Goal: Obtain resource: Obtain resource

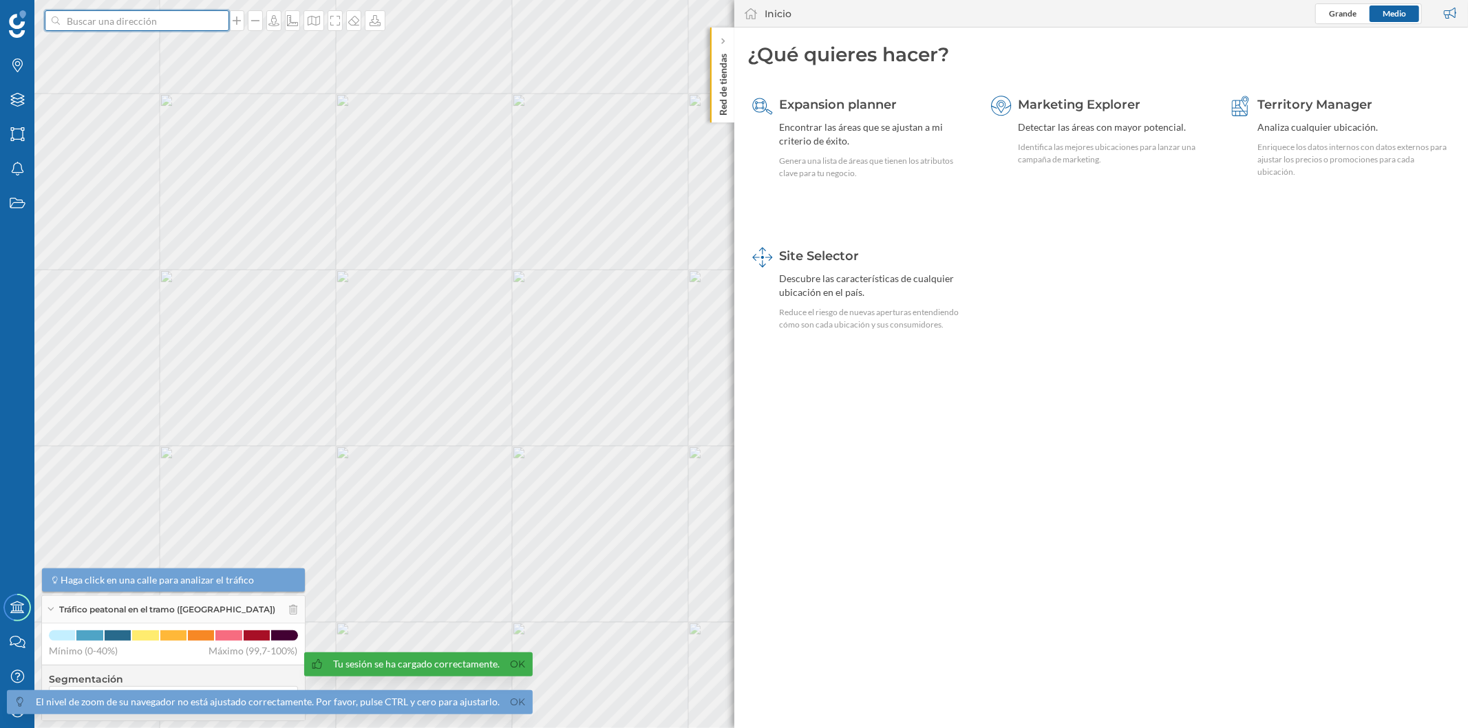
click at [172, 19] on input at bounding box center [137, 20] width 154 height 21
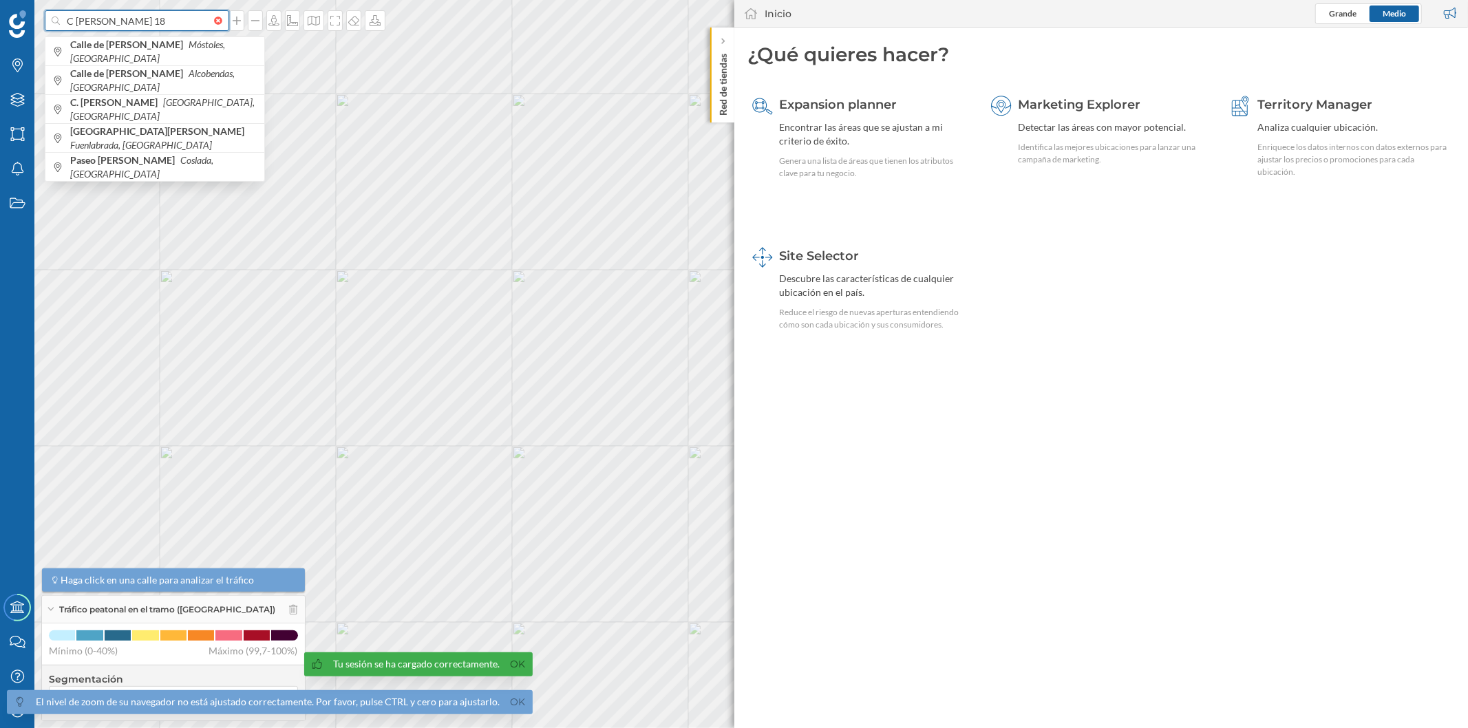
scroll to position [0, 28]
type input "C [PERSON_NAME] 18"
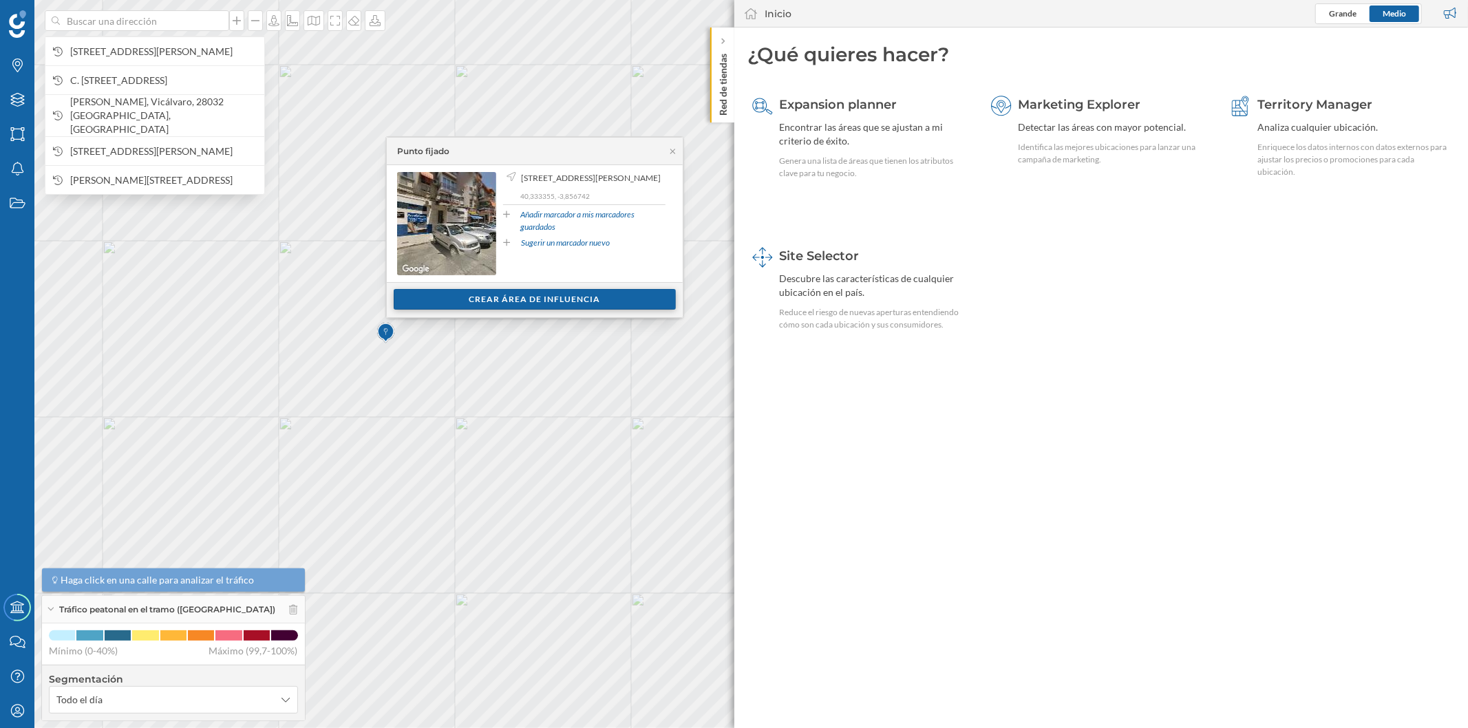
click at [556, 297] on div "Crear área de influencia" at bounding box center [535, 299] width 282 height 21
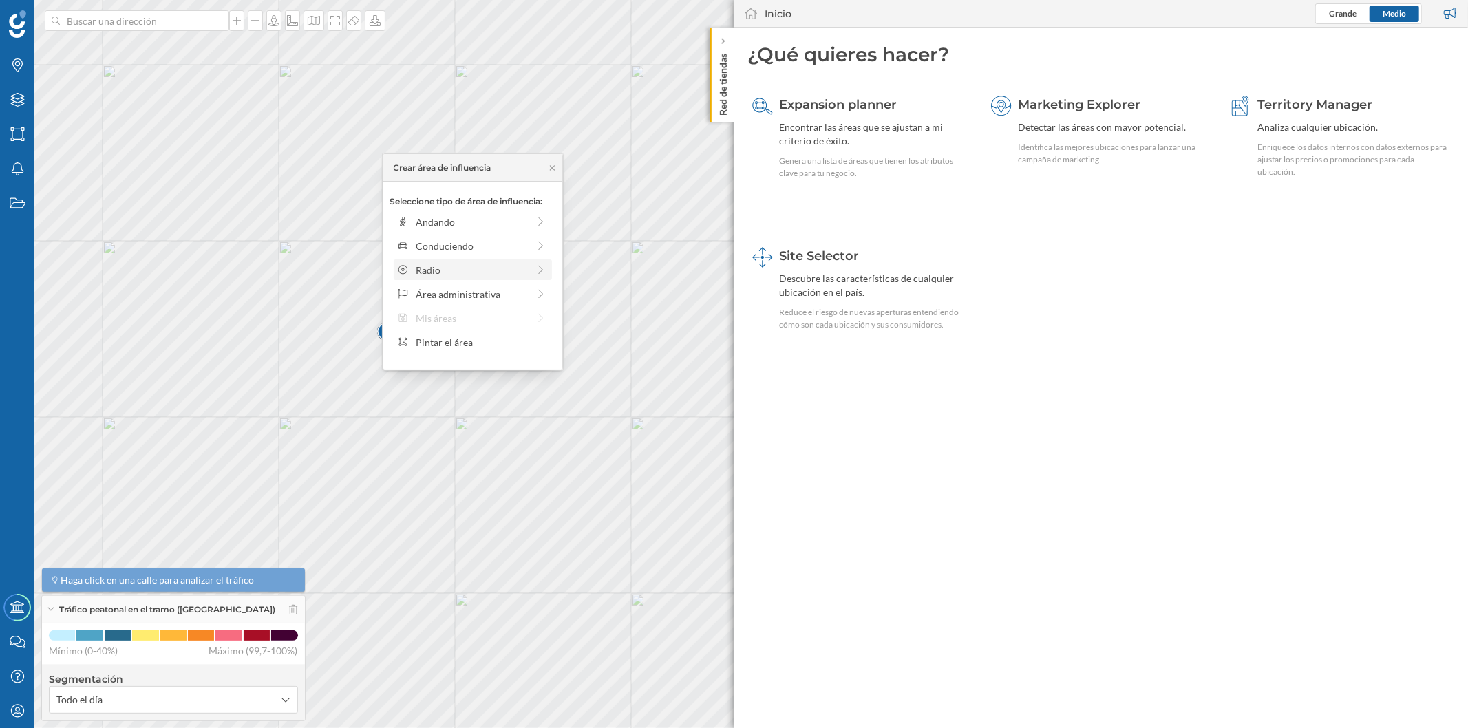
click at [461, 269] on div "Radio" at bounding box center [472, 270] width 112 height 14
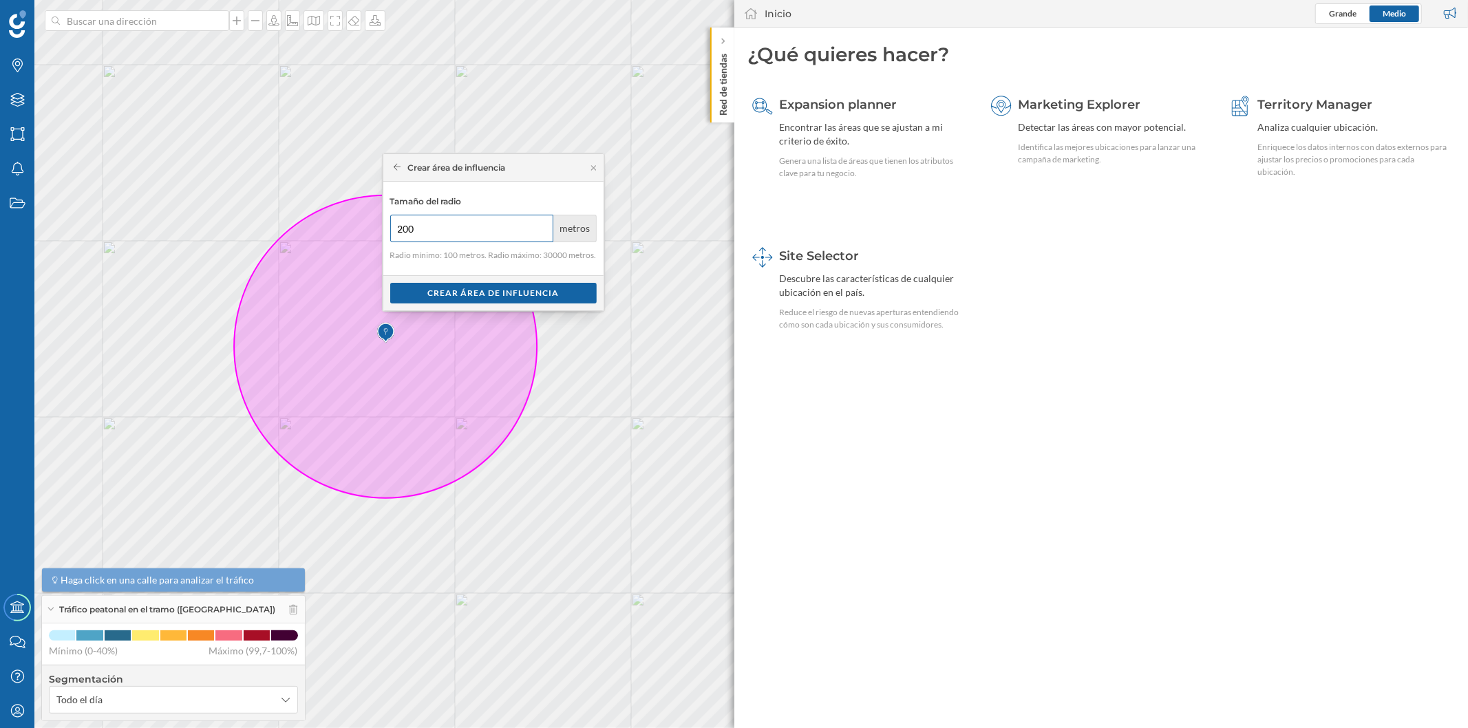
type input "200"
click at [540, 228] on input "200" at bounding box center [472, 229] width 164 height 28
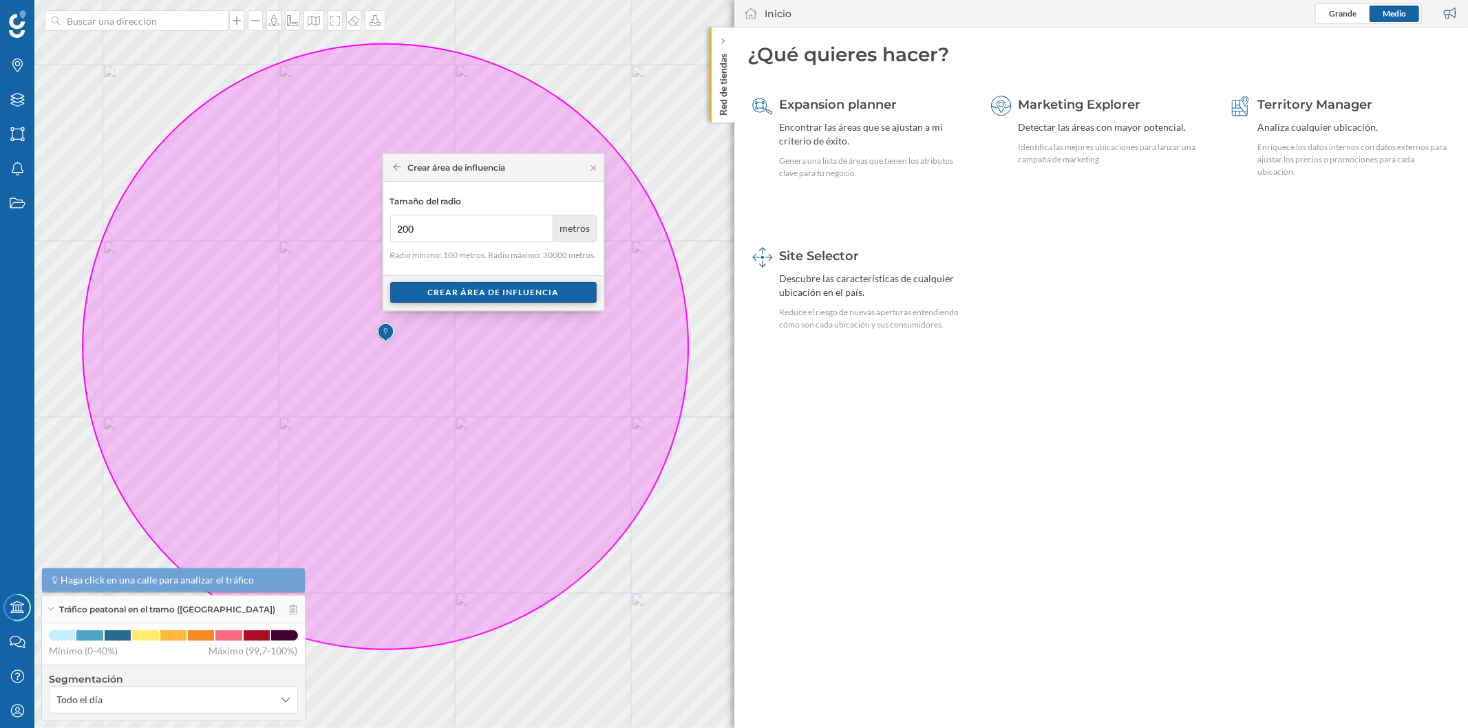
click at [525, 294] on div "Crear área de influencia" at bounding box center [493, 292] width 206 height 21
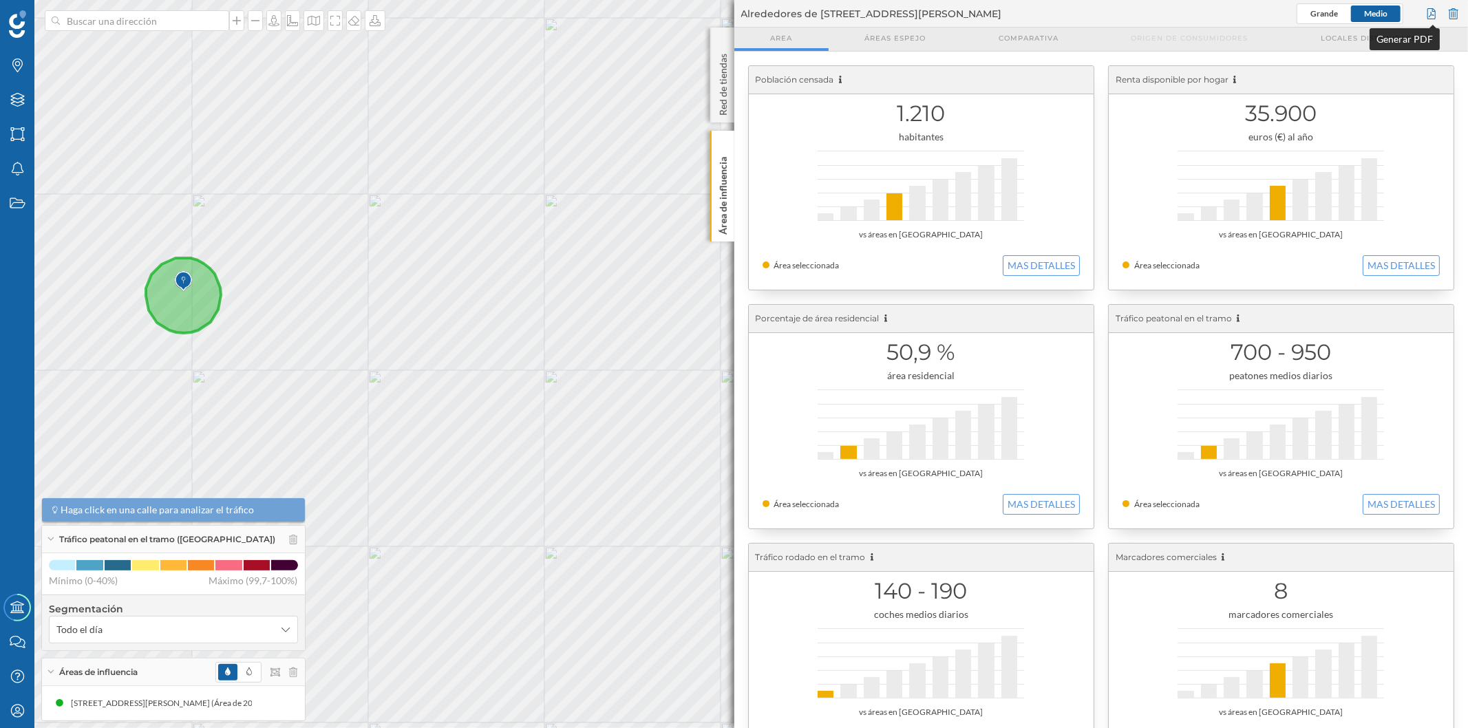
click at [1425, 12] on div at bounding box center [1431, 13] width 15 height 21
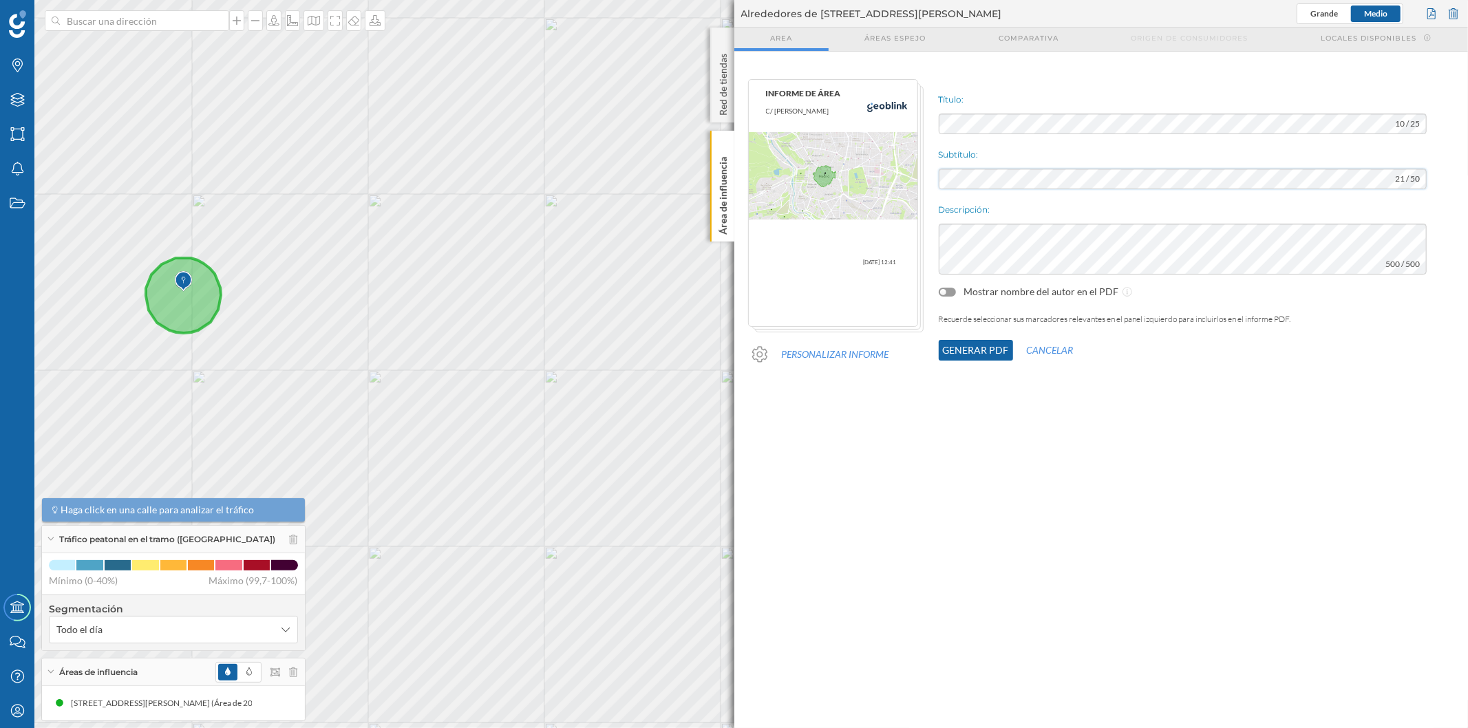
click at [898, 169] on div "INFORME DE ÁREA C/ [PERSON_NAME] [DATE] 12:41 Personalizar informe Título: 10 /…" at bounding box center [1101, 235] width 734 height 327
click at [976, 346] on button "Generar PDF" at bounding box center [976, 350] width 74 height 21
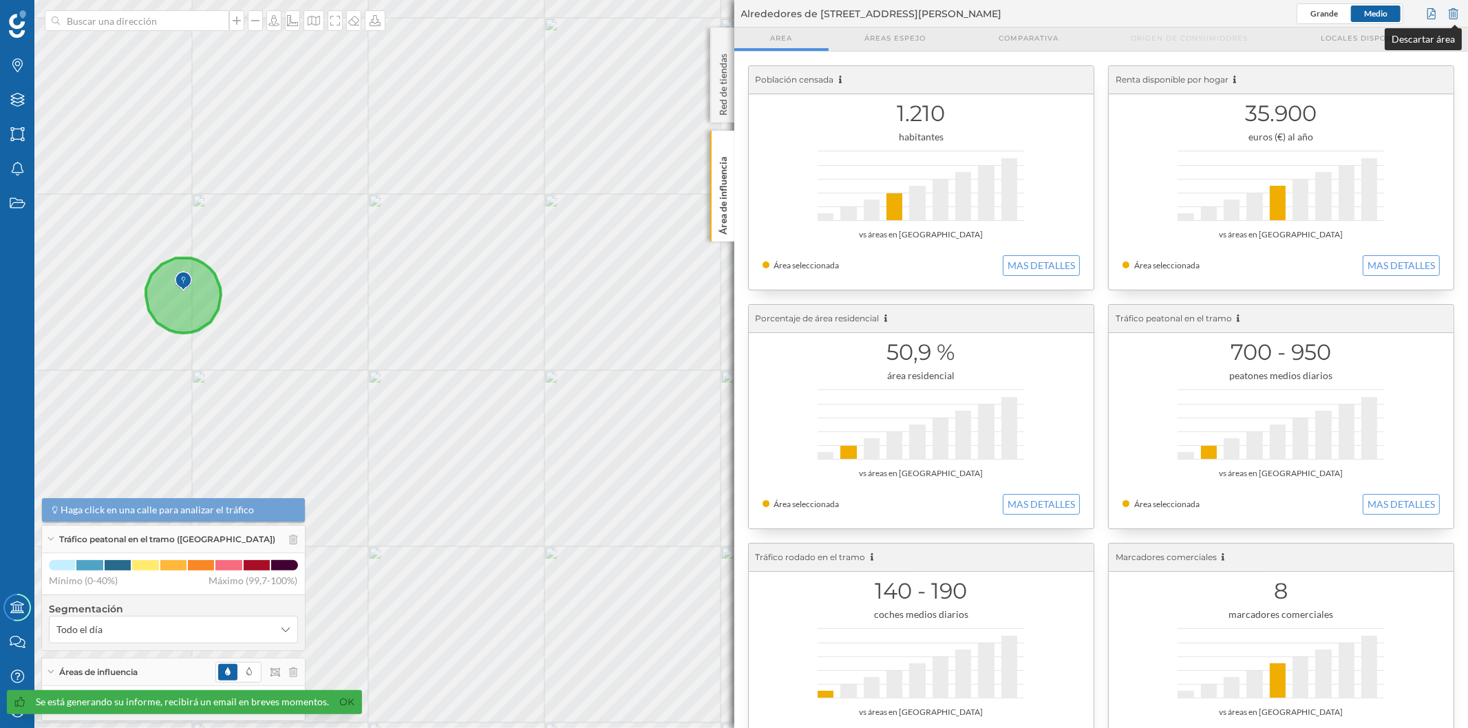
click at [1453, 10] on div at bounding box center [1453, 13] width 15 height 21
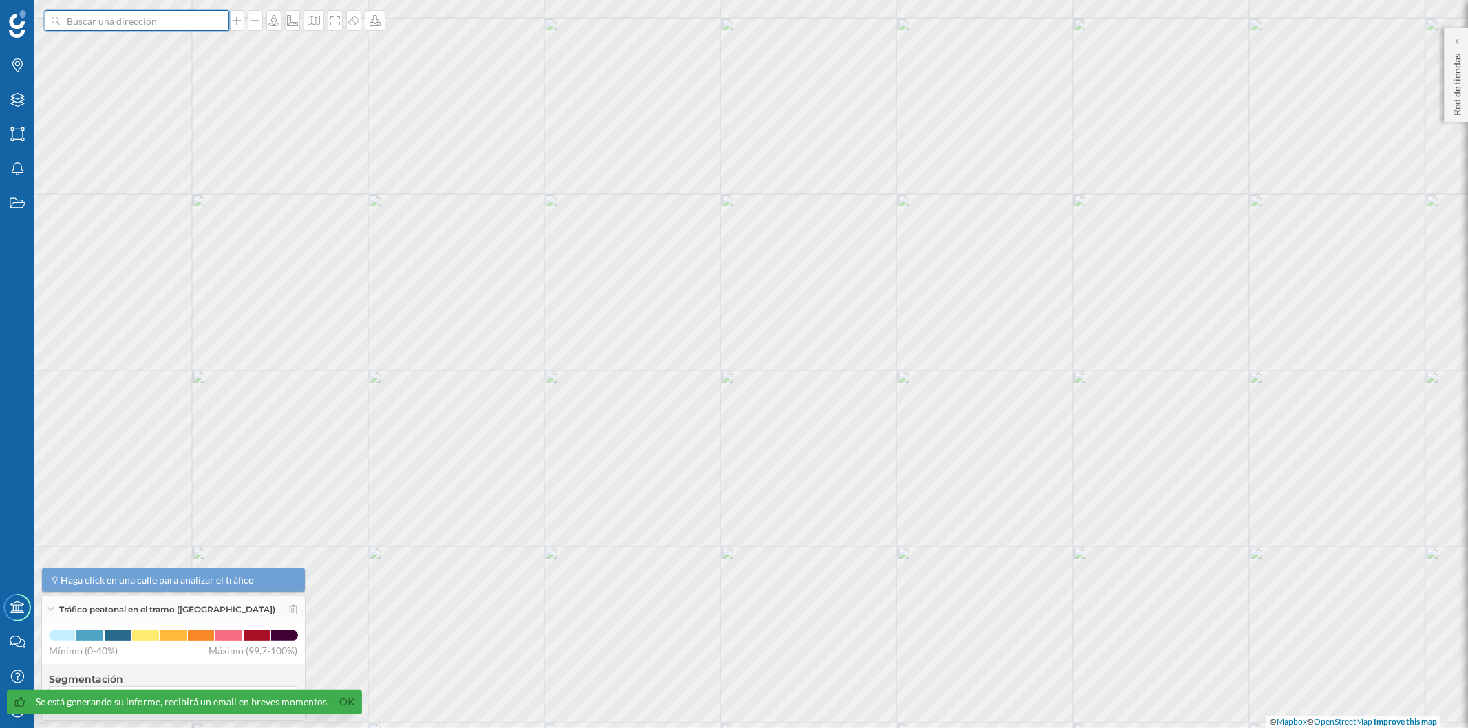
click at [195, 17] on input at bounding box center [137, 20] width 154 height 21
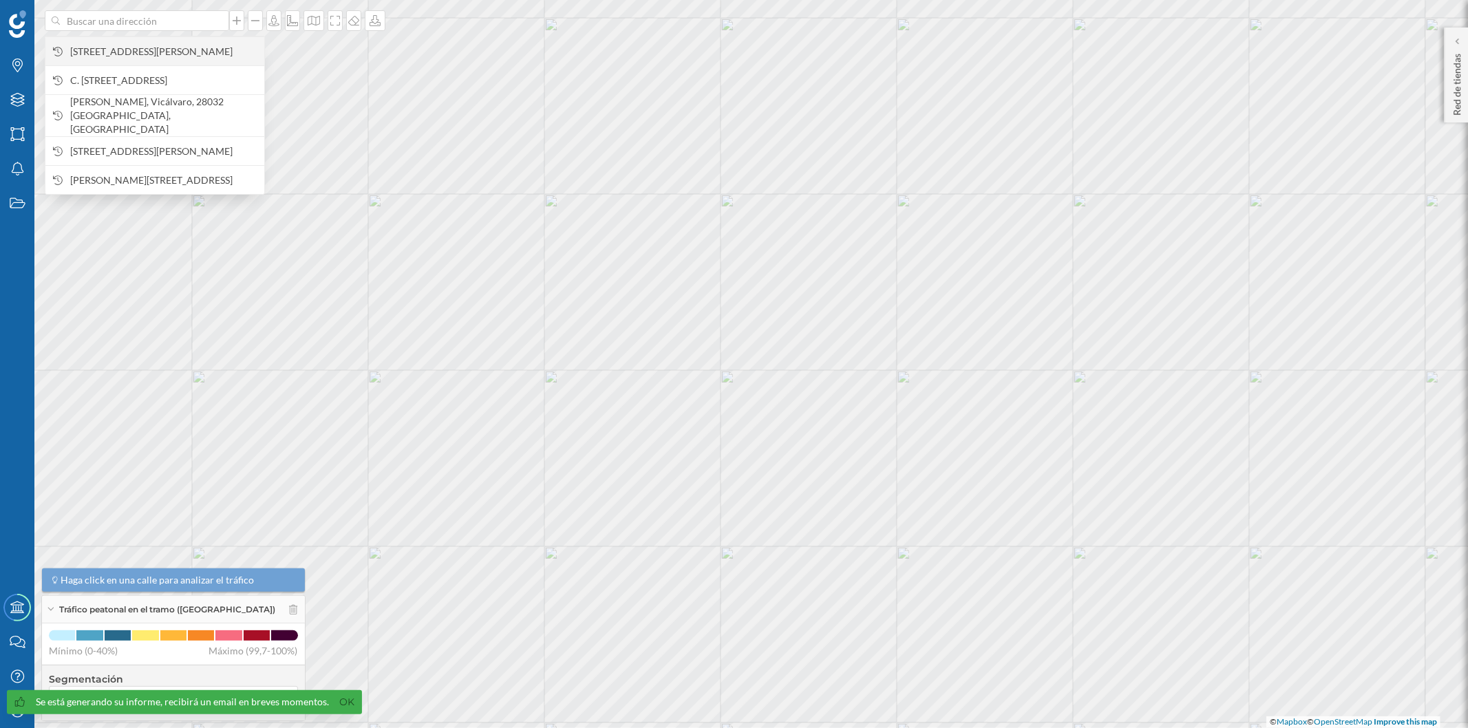
click at [180, 48] on span "[STREET_ADDRESS][PERSON_NAME]" at bounding box center [163, 52] width 187 height 14
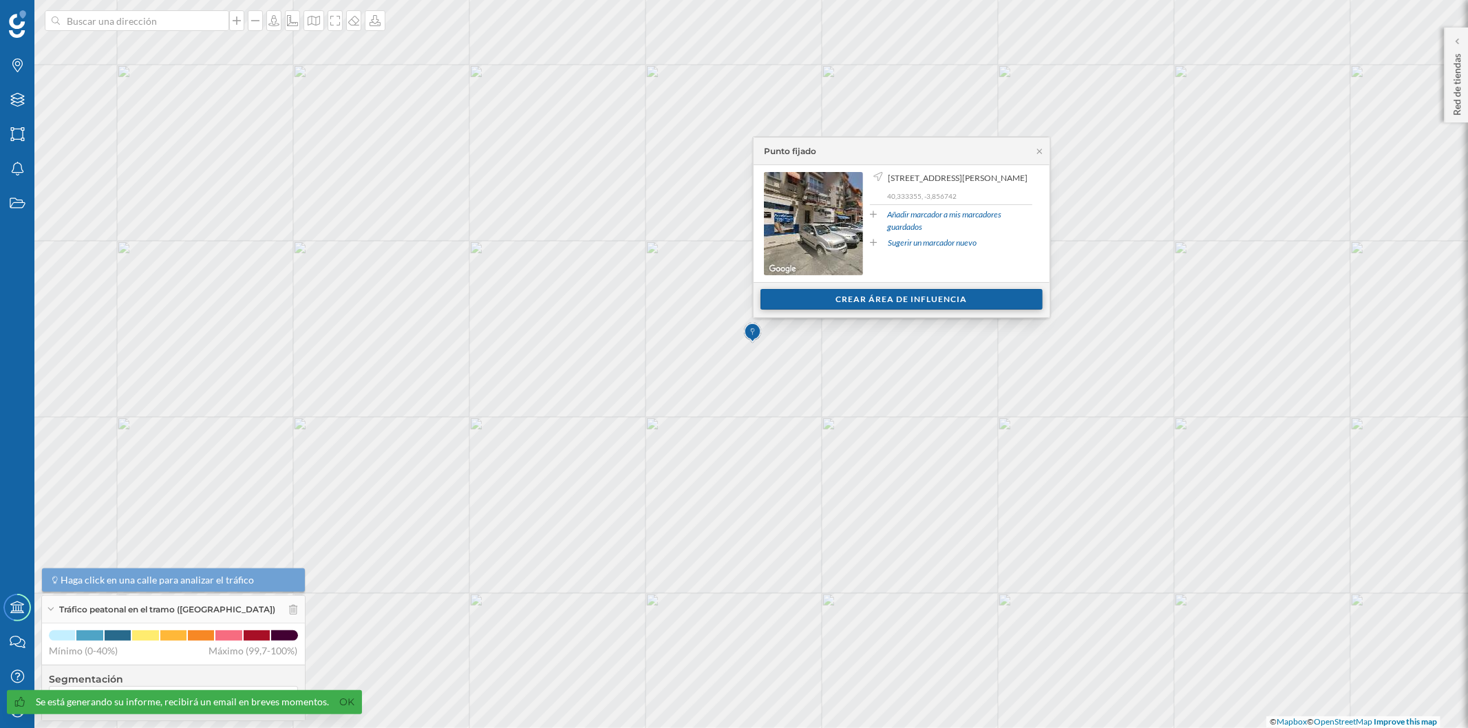
click at [818, 294] on div "Crear área de influencia" at bounding box center [902, 299] width 282 height 21
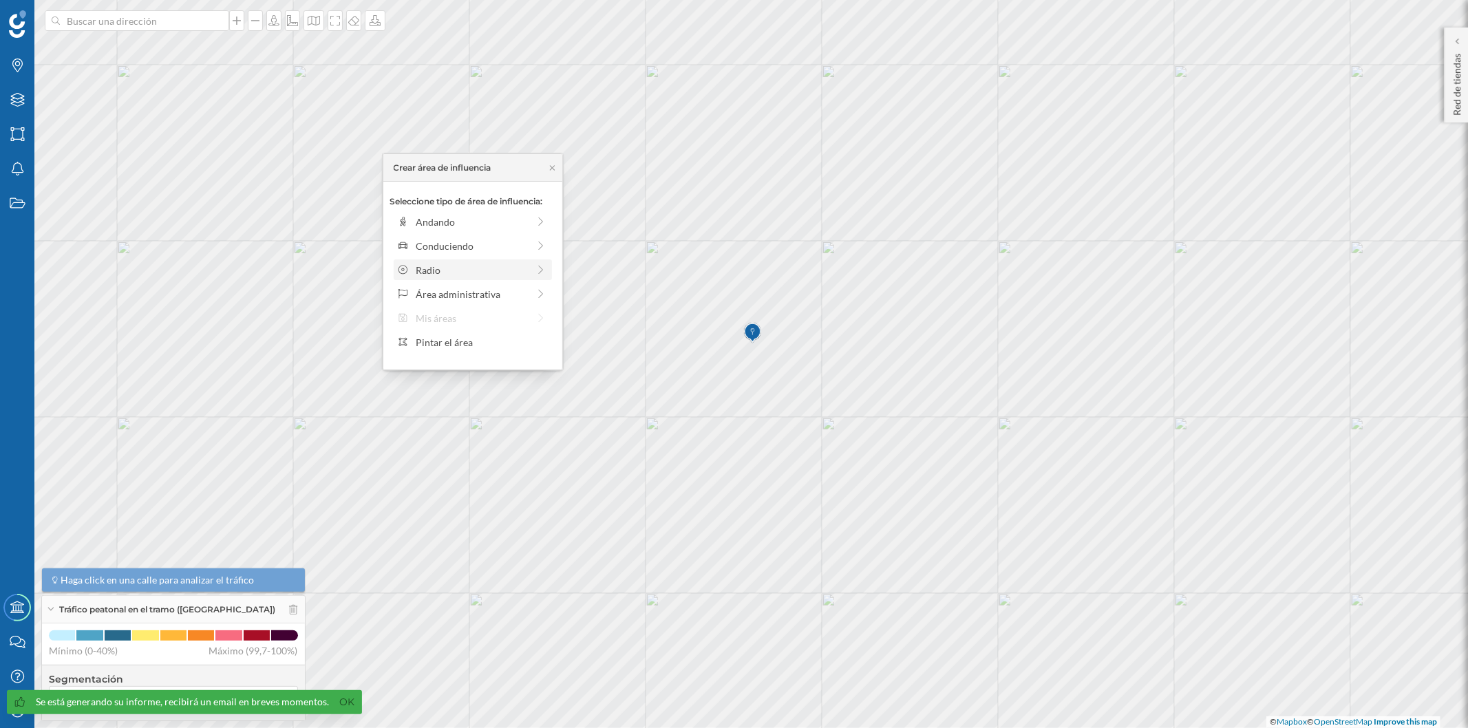
click at [436, 271] on div "Radio" at bounding box center [472, 270] width 112 height 14
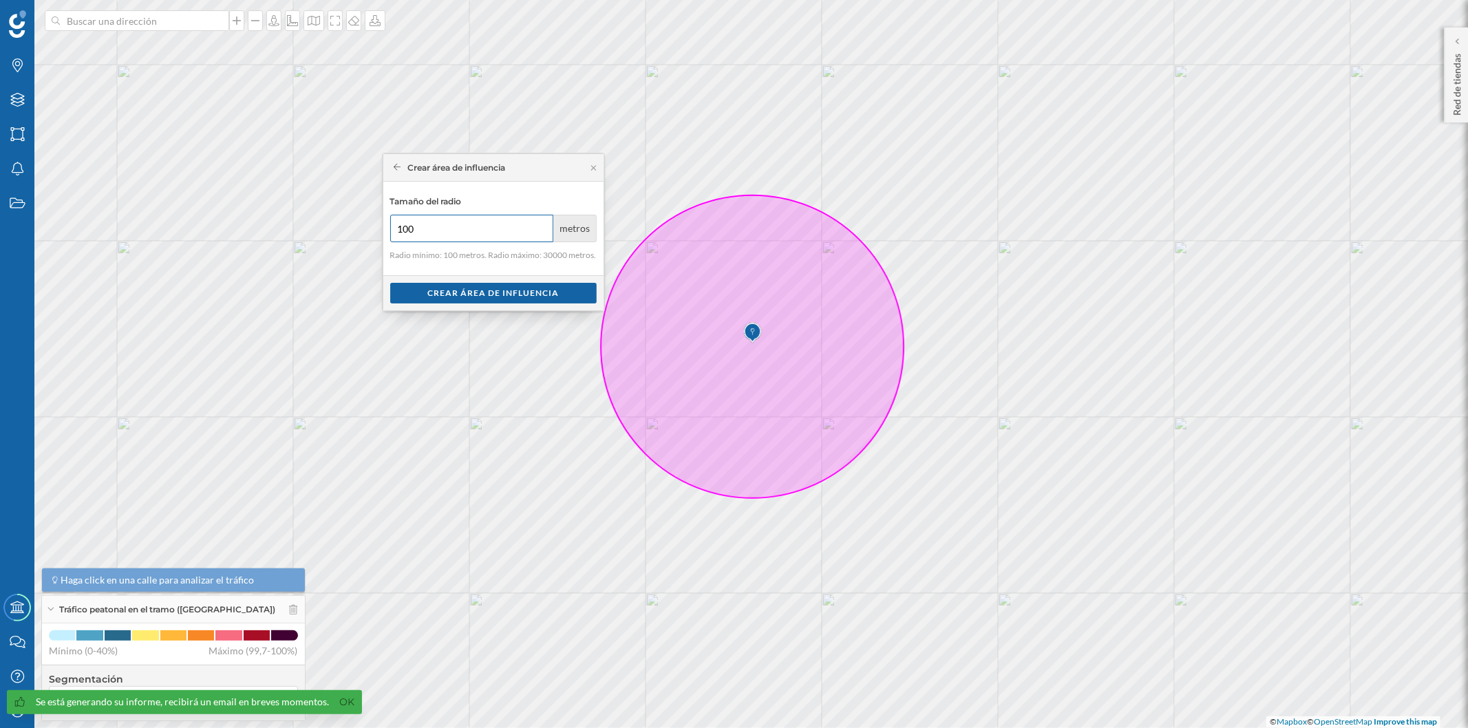
click at [366, 211] on div "Marcas Capas Áreas Notificaciones Estados Academy Contacta con nosotros Centro …" at bounding box center [734, 364] width 1468 height 728
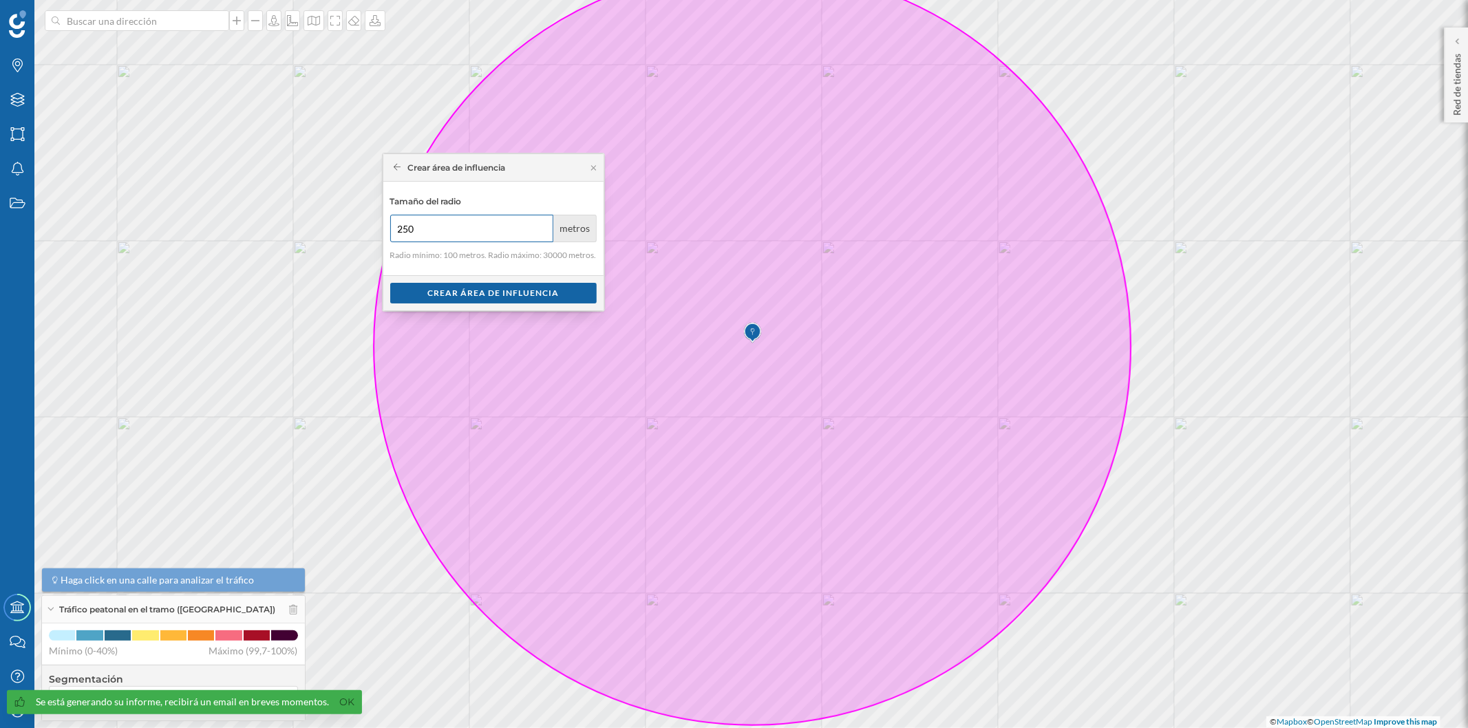
type input "250"
click at [432, 293] on div "Crear área de influencia" at bounding box center [493, 292] width 206 height 21
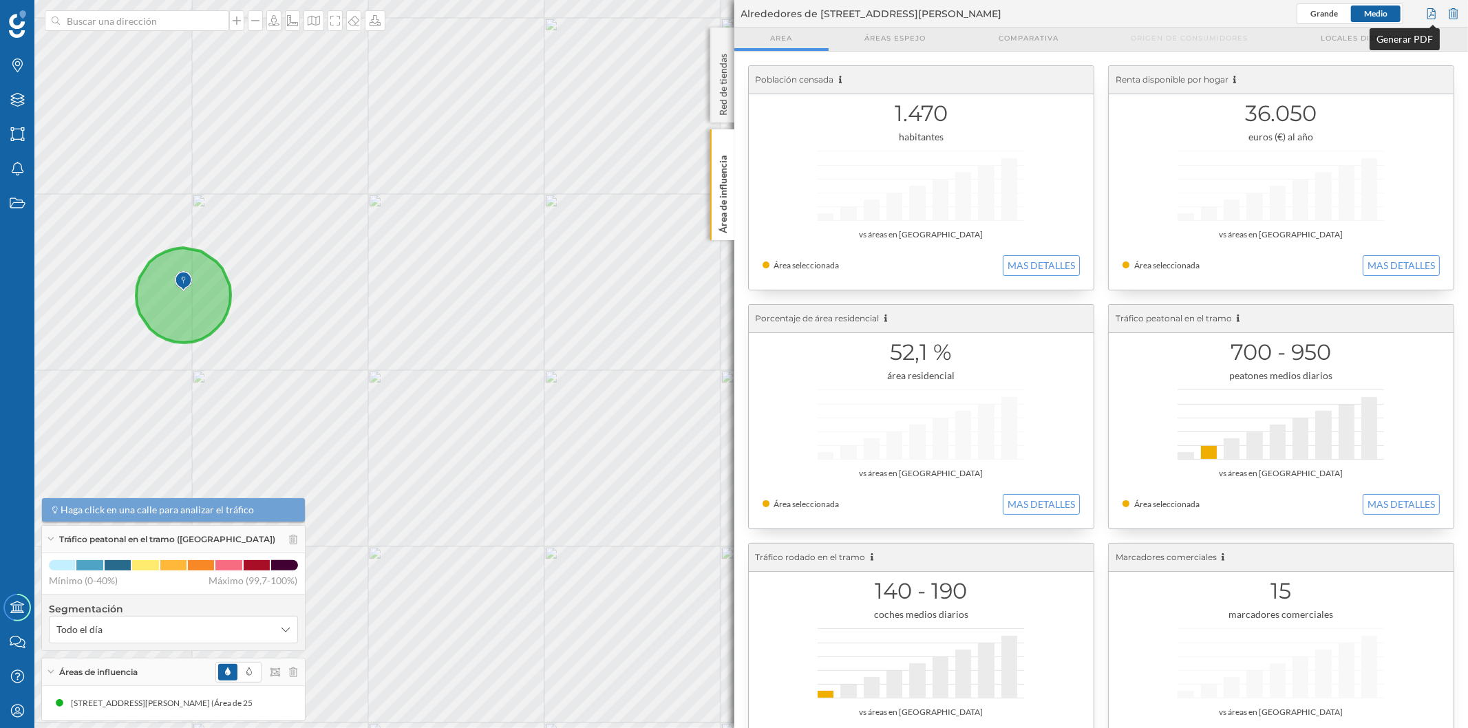
click at [1428, 10] on div at bounding box center [1431, 13] width 15 height 21
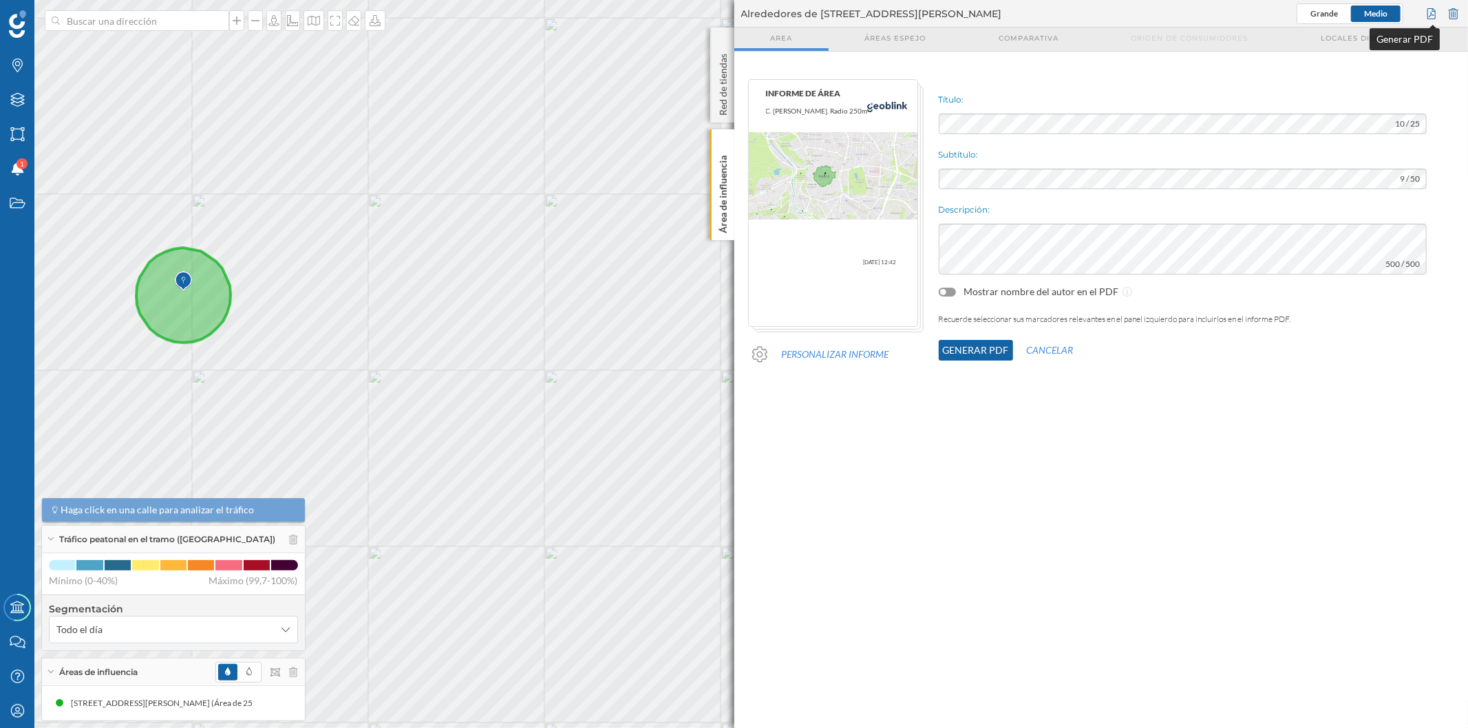
click at [1424, 12] on div at bounding box center [1431, 13] width 15 height 21
click at [986, 352] on button "Generar PDF" at bounding box center [976, 350] width 74 height 21
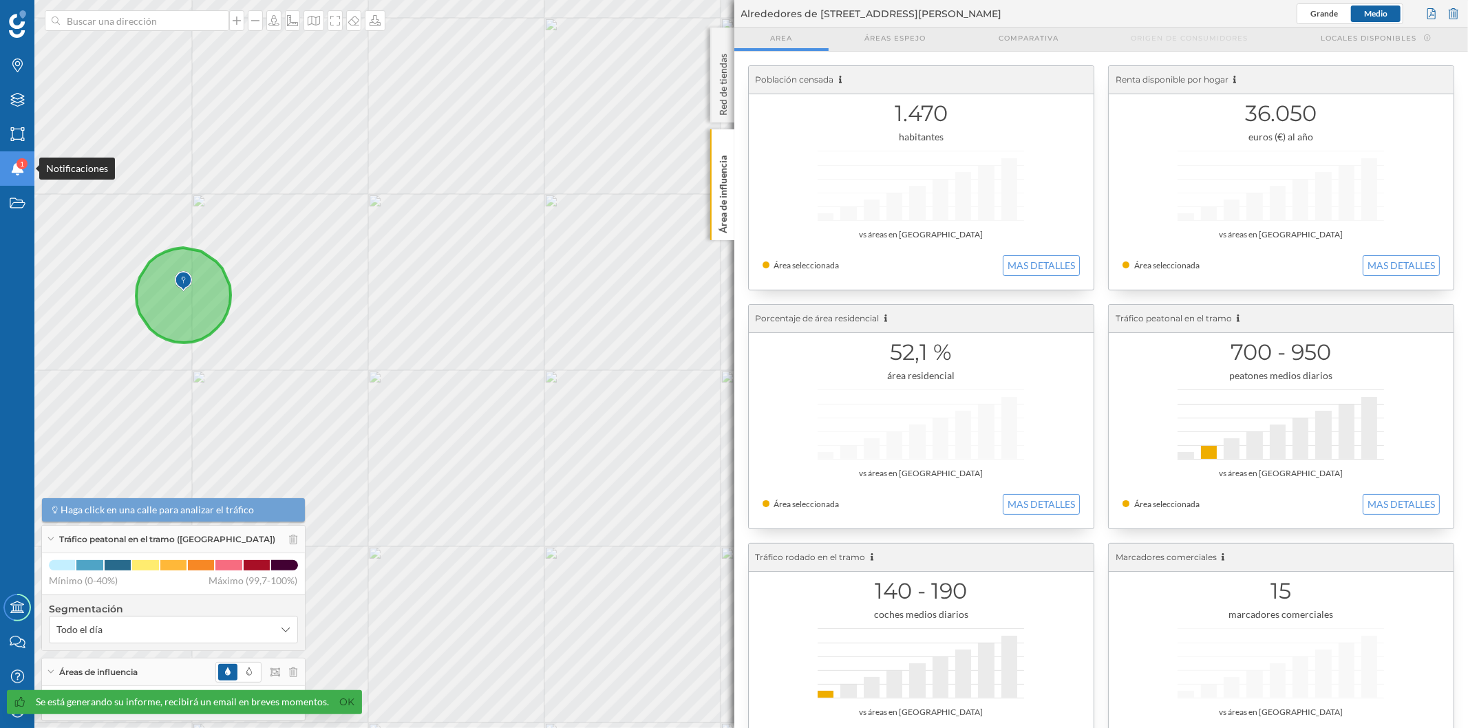
click at [25, 162] on div "1" at bounding box center [22, 163] width 11 height 11
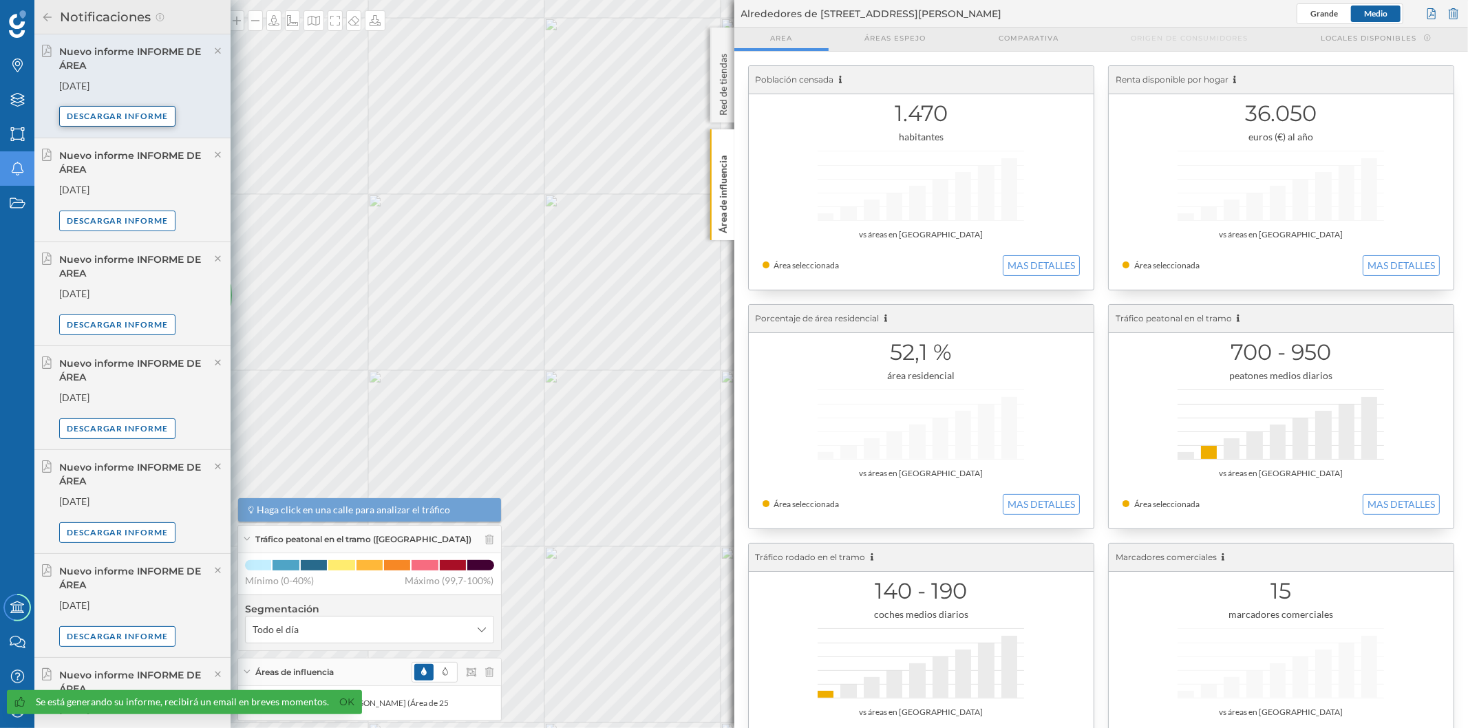
click at [132, 120] on div "Descargar informe" at bounding box center [117, 116] width 117 height 21
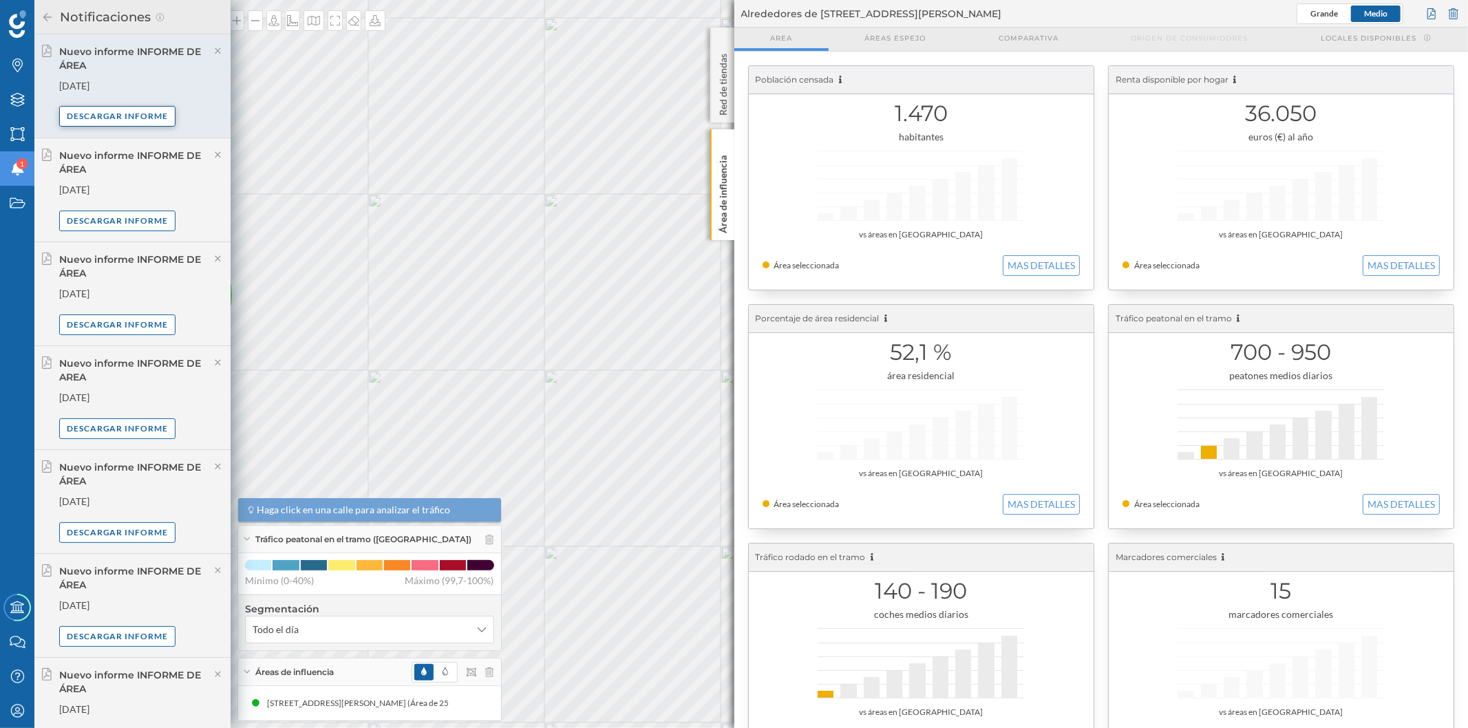
click at [132, 114] on div "Descargar informe" at bounding box center [117, 116] width 117 height 21
